Goal: Task Accomplishment & Management: Manage account settings

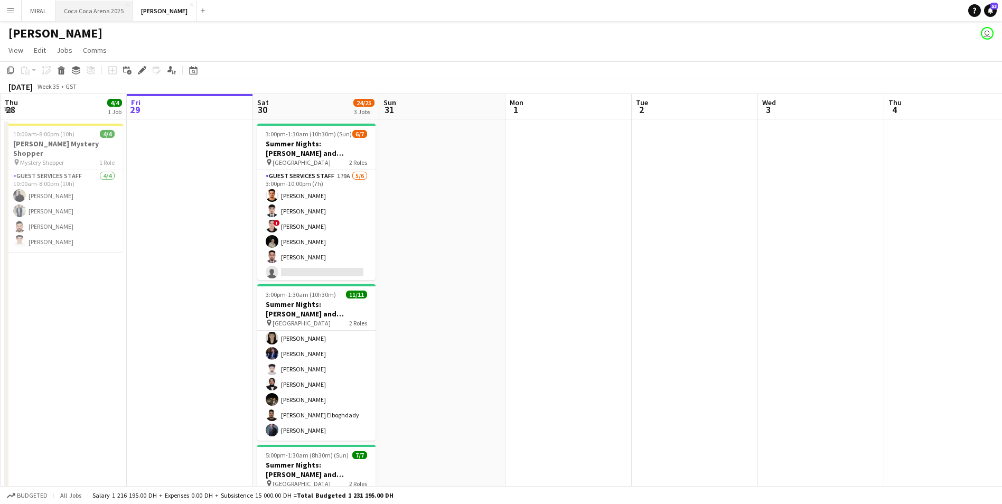
click at [101, 15] on button "[GEOGRAPHIC_DATA] 2025 Close" at bounding box center [93, 11] width 77 height 21
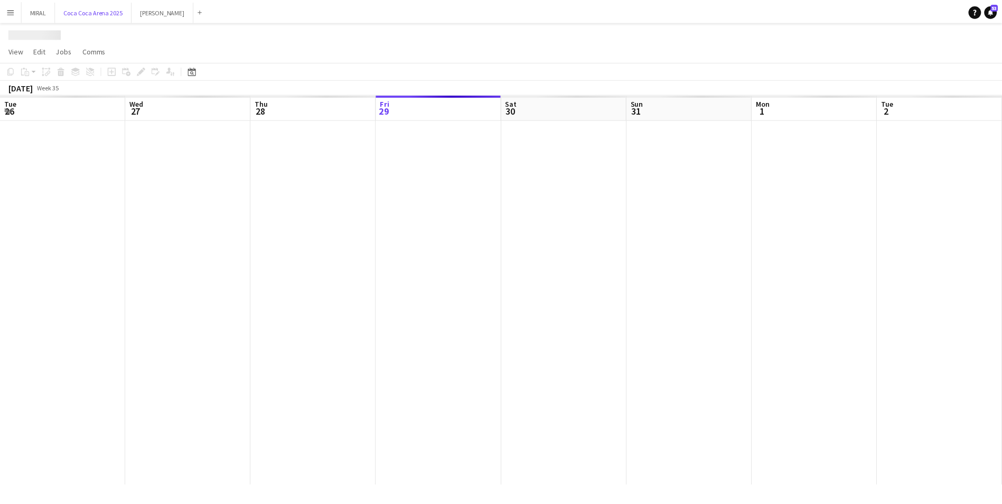
scroll to position [0, 253]
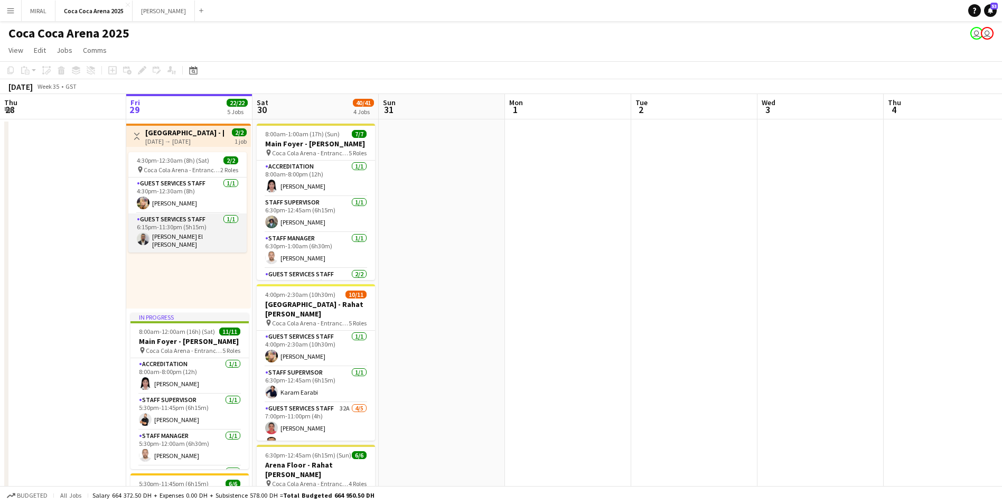
click at [186, 224] on app-card-role "Guest Services Staff [DATE] 6:15pm-11:30pm (5h15m) [PERSON_NAME][GEOGRAPHIC_DAT…" at bounding box center [187, 232] width 118 height 39
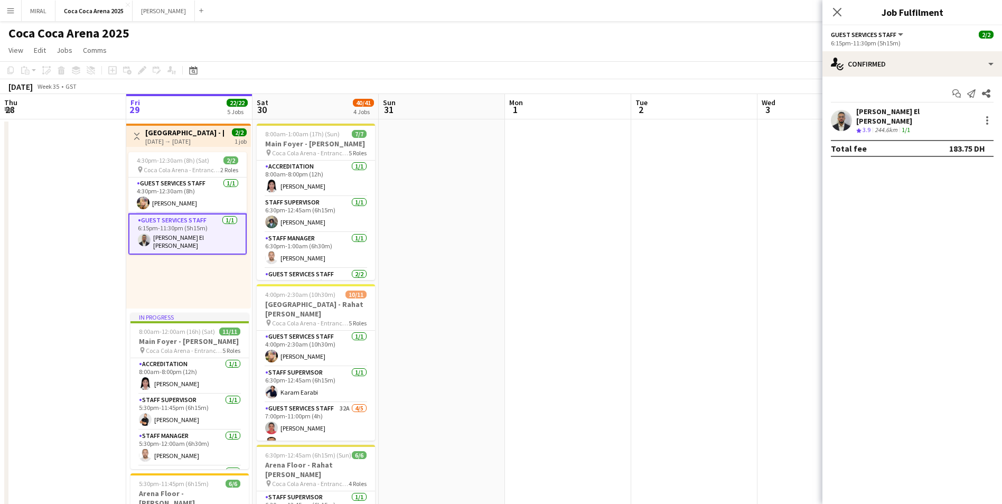
click at [879, 126] on div "244.6km" at bounding box center [886, 130] width 27 height 9
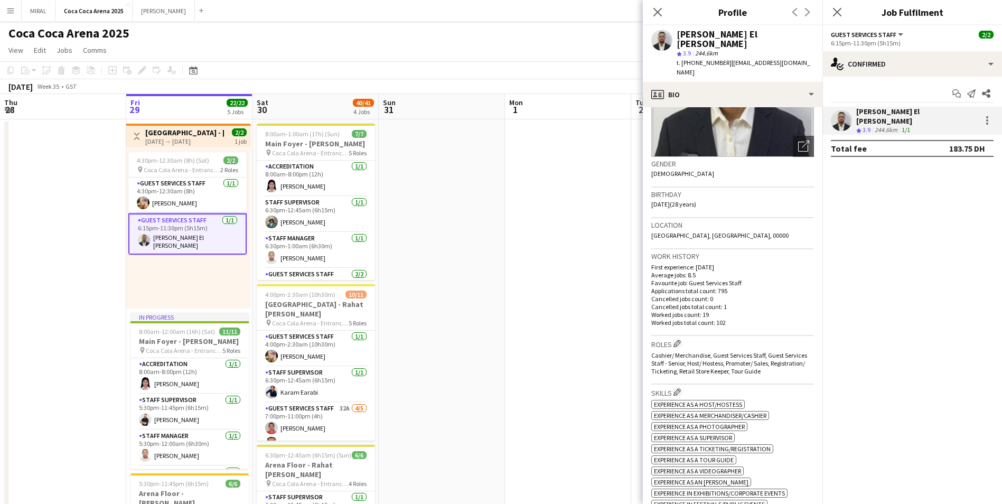
scroll to position [0, 0]
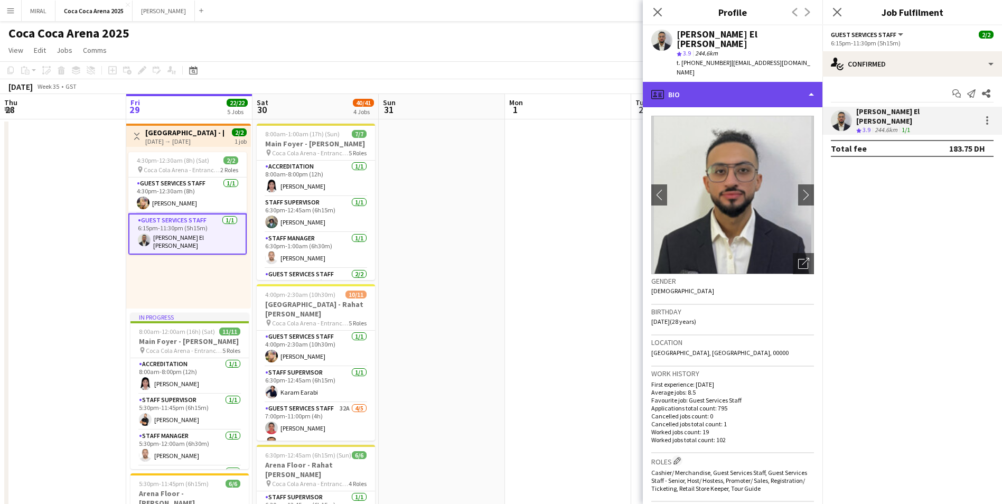
click at [765, 82] on div "profile Bio" at bounding box center [733, 94] width 180 height 25
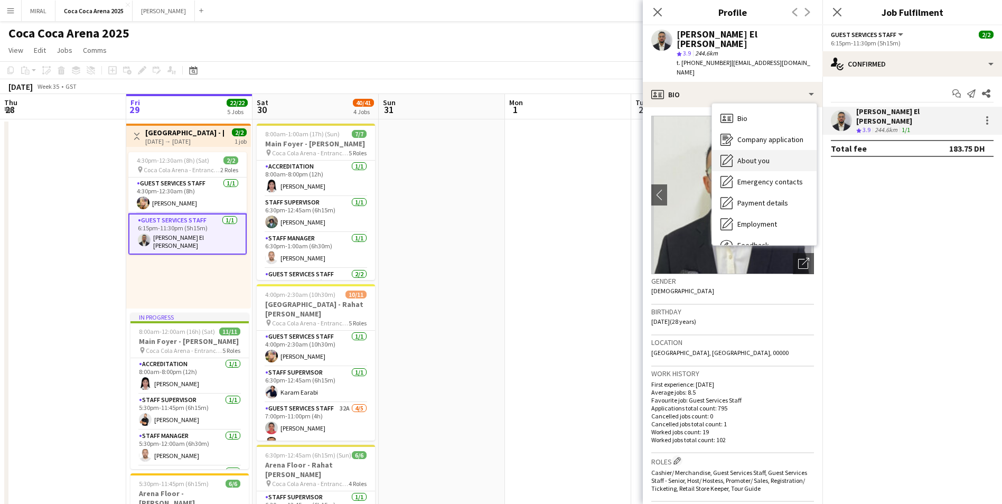
click at [759, 156] on span "About you" at bounding box center [754, 161] width 32 height 10
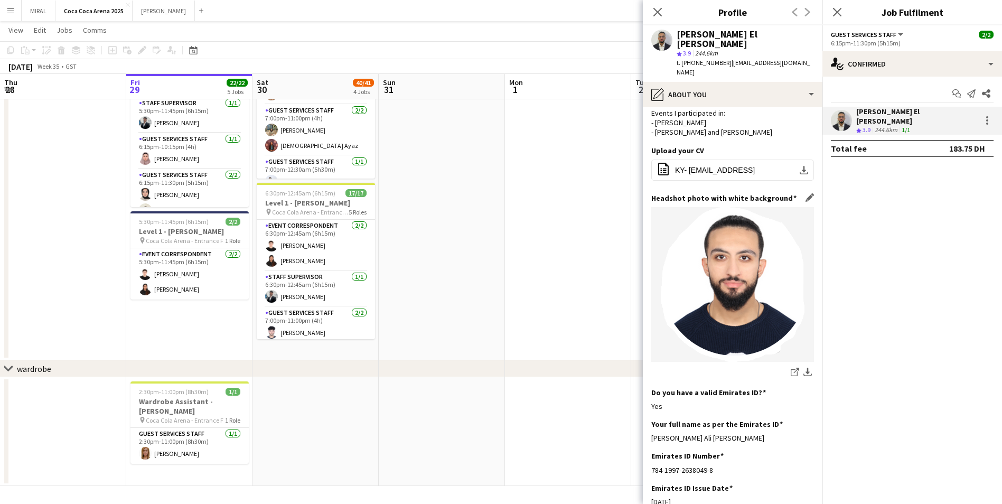
scroll to position [264, 0]
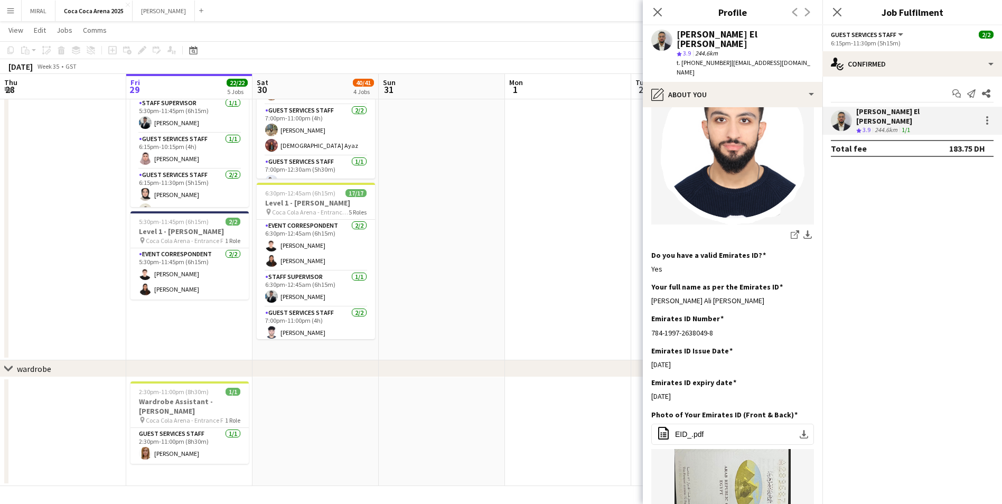
click at [524, 234] on app-date-cell at bounding box center [568, 29] width 126 height 664
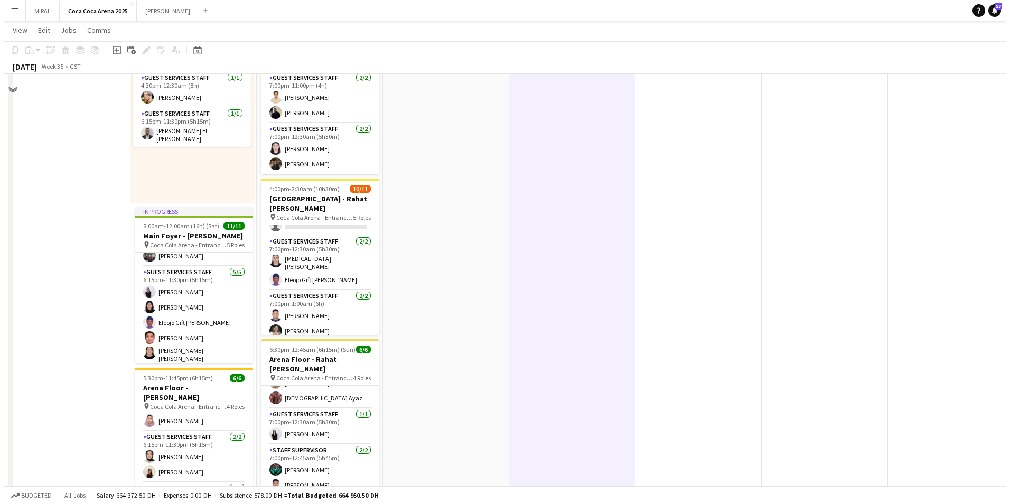
scroll to position [0, 0]
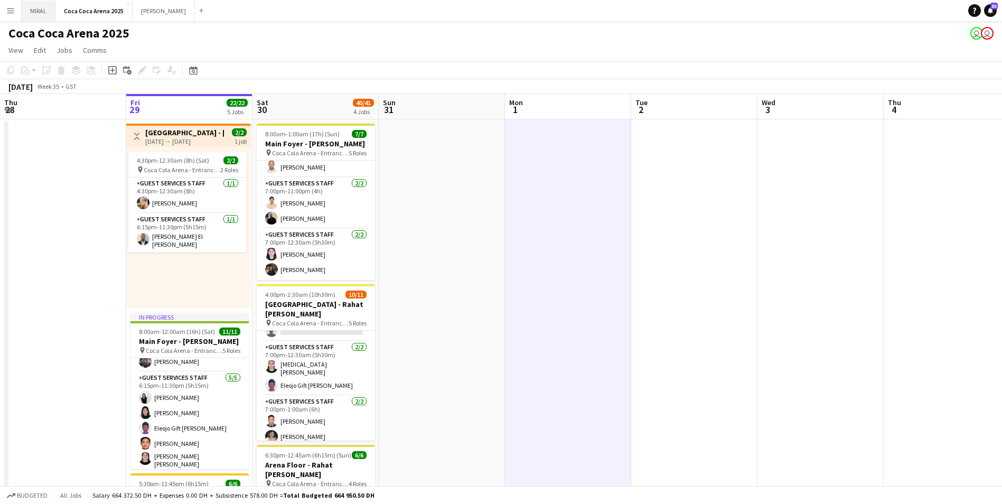
click at [38, 15] on button "MIRAL Close" at bounding box center [39, 11] width 34 height 21
